Goal: Go to known website: Access a specific website the user already knows

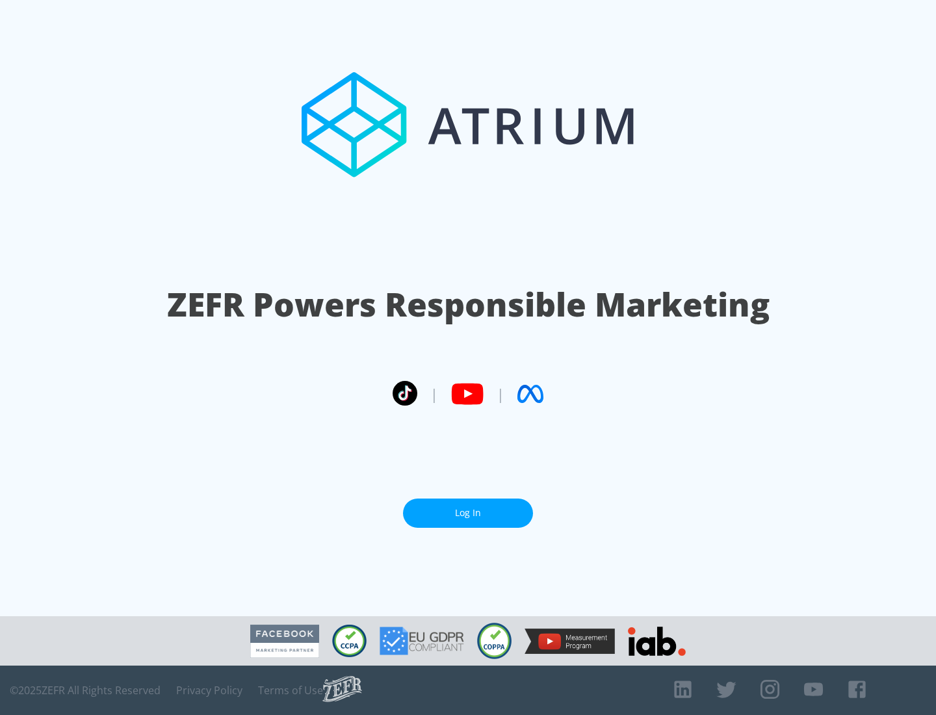
click at [468, 513] on link "Log In" at bounding box center [468, 513] width 130 height 29
